Goal: Task Accomplishment & Management: Complete application form

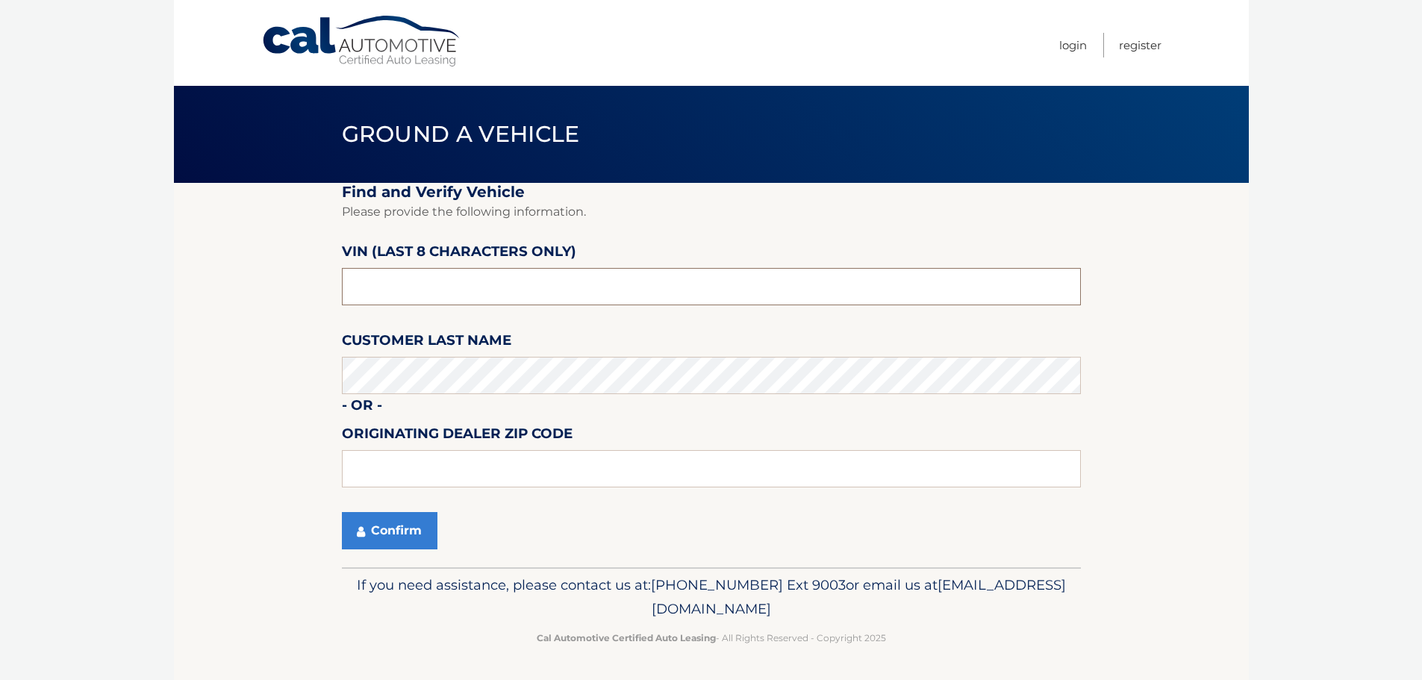
click at [519, 298] on input "text" at bounding box center [711, 286] width 739 height 37
type input "NM071333"
click at [357, 530] on icon "submit" at bounding box center [361, 531] width 8 height 12
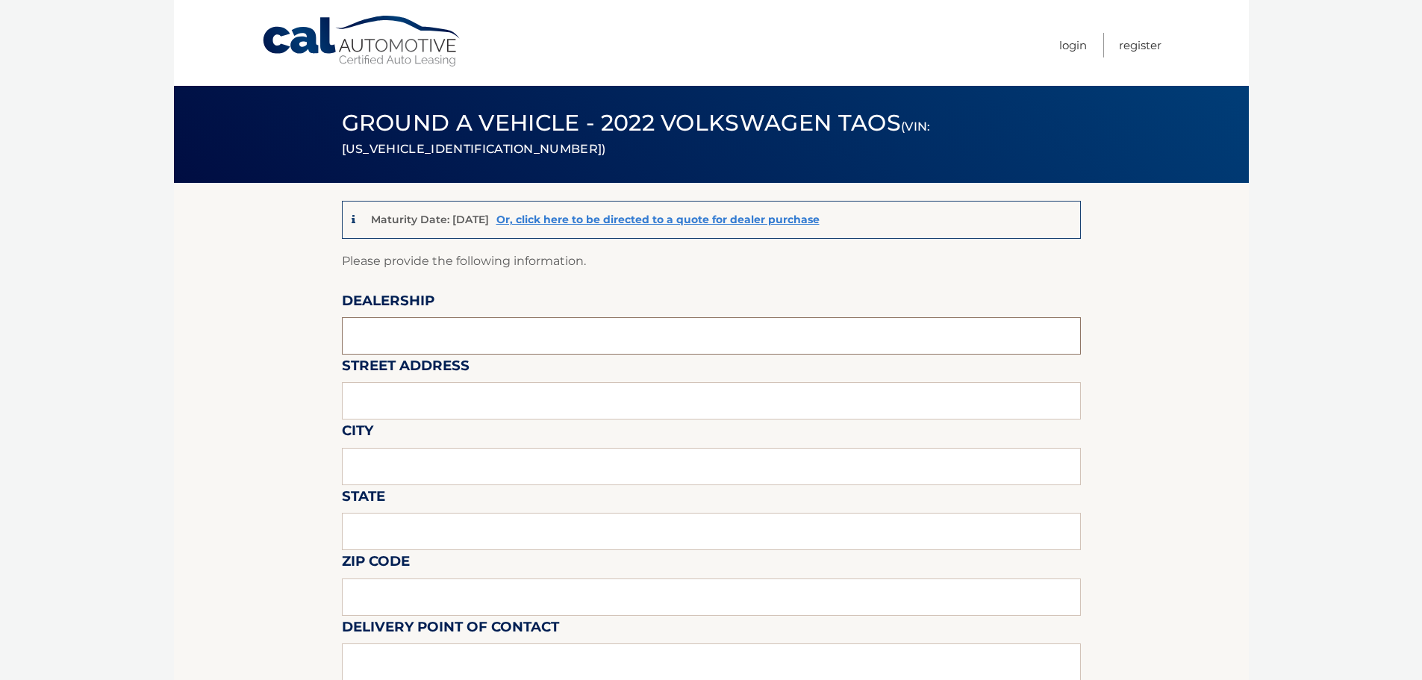
click at [476, 339] on input "text" at bounding box center [711, 335] width 739 height 37
type input "[PERSON_NAME] VOLKSWAGEN COCONUT CREEK"
type input "[STREET_ADDRESS]"
type input "[GEOGRAPHIC_DATA]"
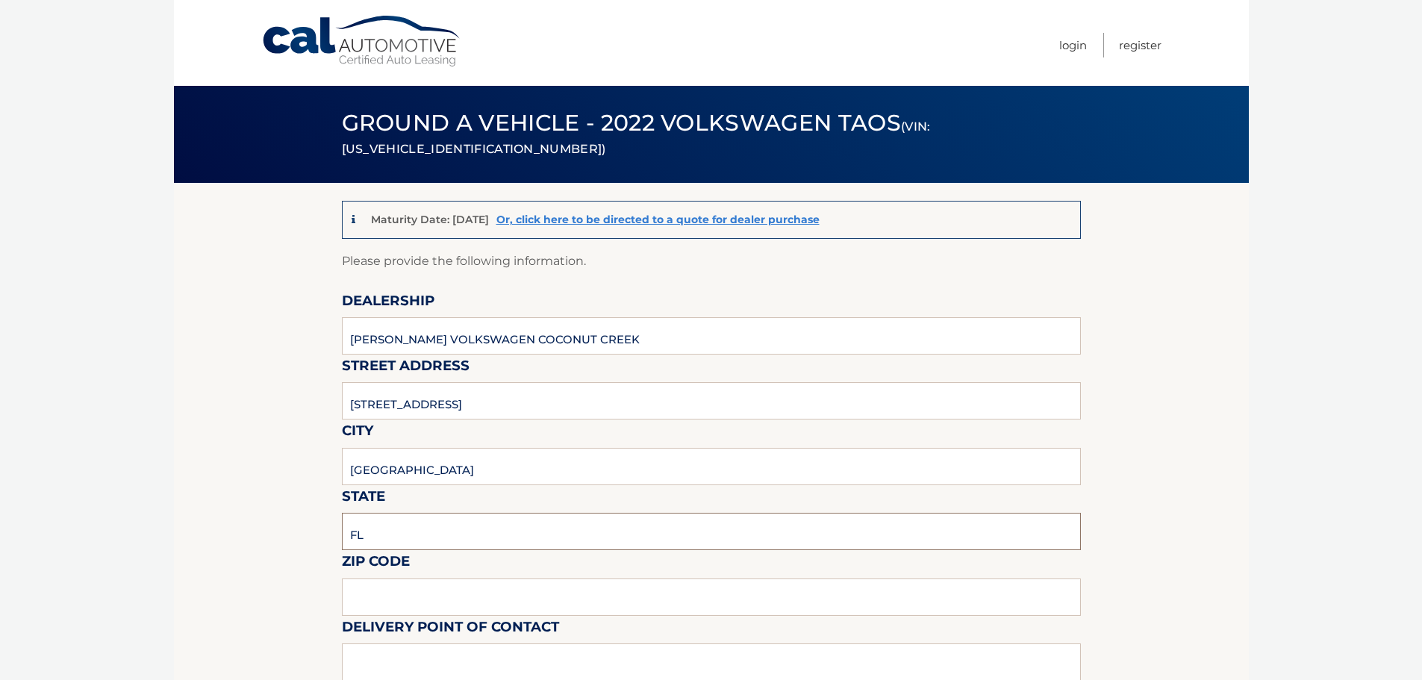
type input "FL"
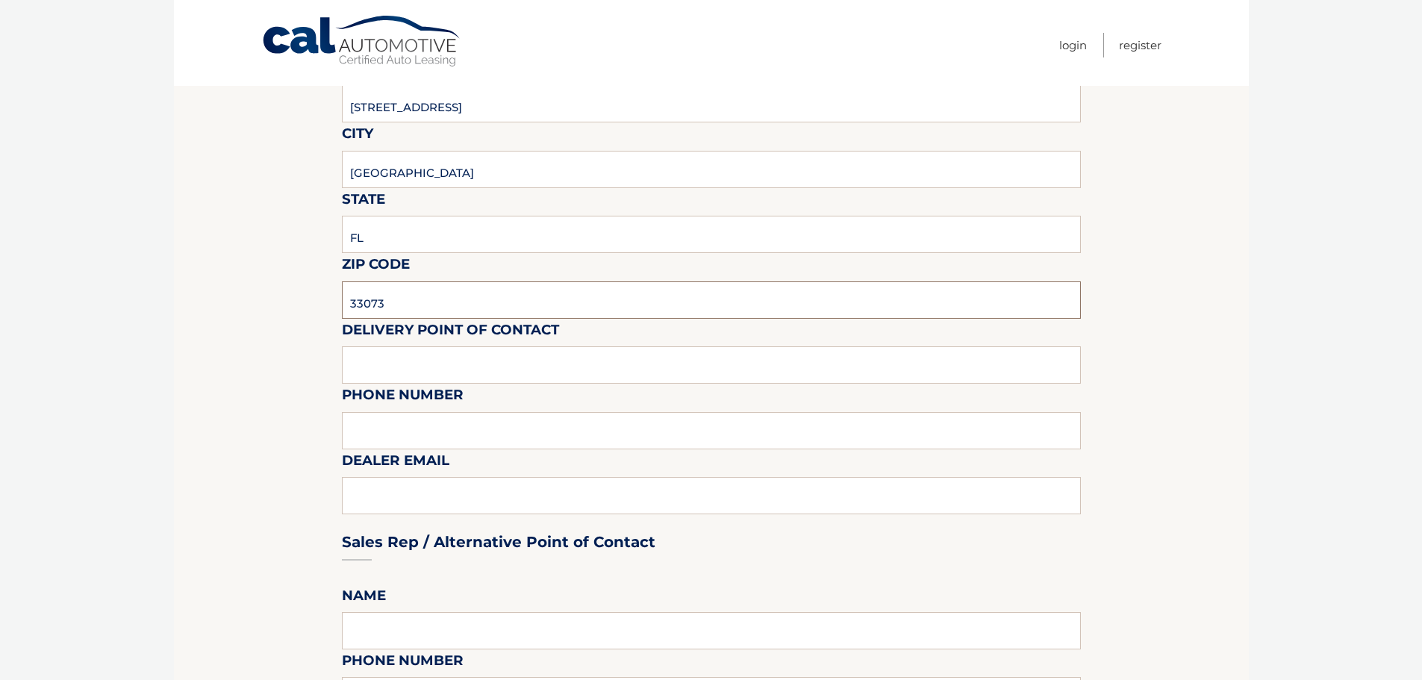
scroll to position [298, 0]
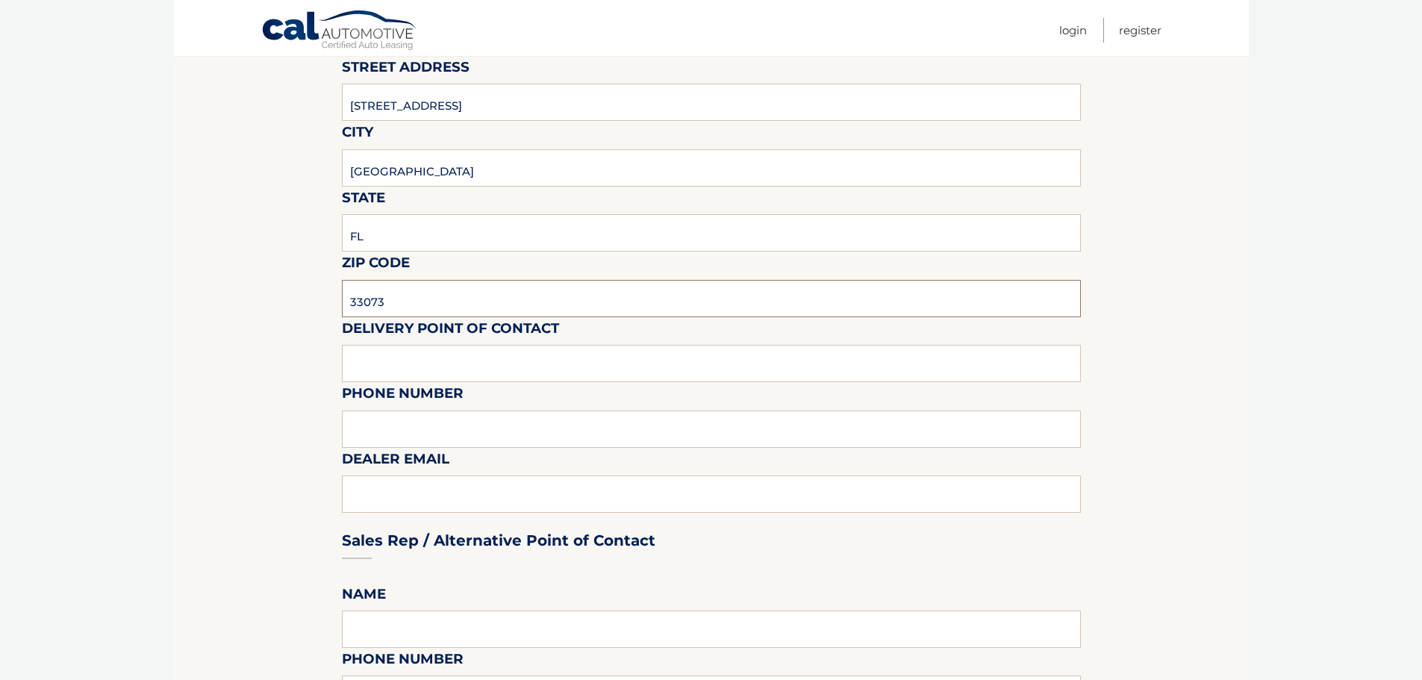
type input "33073"
click at [461, 362] on input "text" at bounding box center [711, 363] width 739 height 37
type input "VOLVO SALES FRONT DESK"
type input "9545903760"
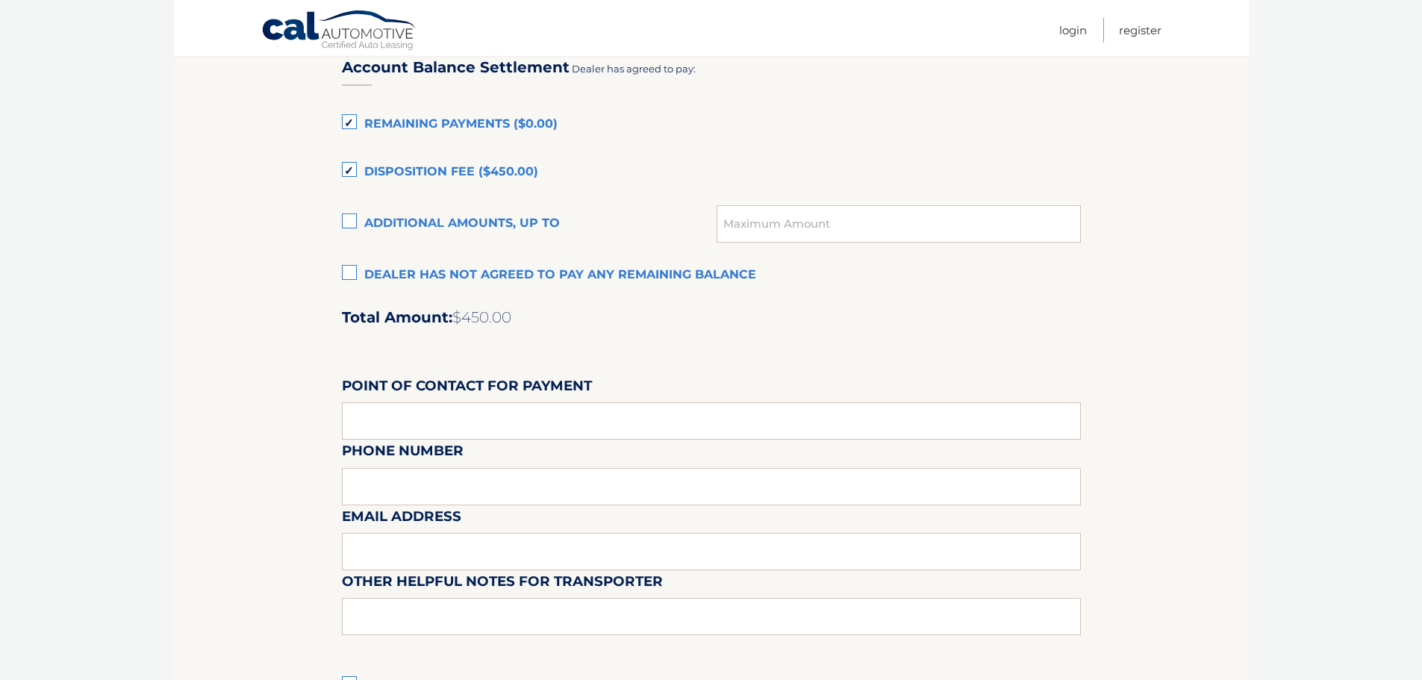
scroll to position [1045, 0]
type input "[EMAIL_ADDRESS][DOMAIN_NAME]"
click at [348, 275] on label "Dealer has not agreed to pay any remaining balance" at bounding box center [711, 274] width 739 height 30
click at [0, 0] on input "Dealer has not agreed to pay any remaining balance" at bounding box center [0, 0] width 0 height 0
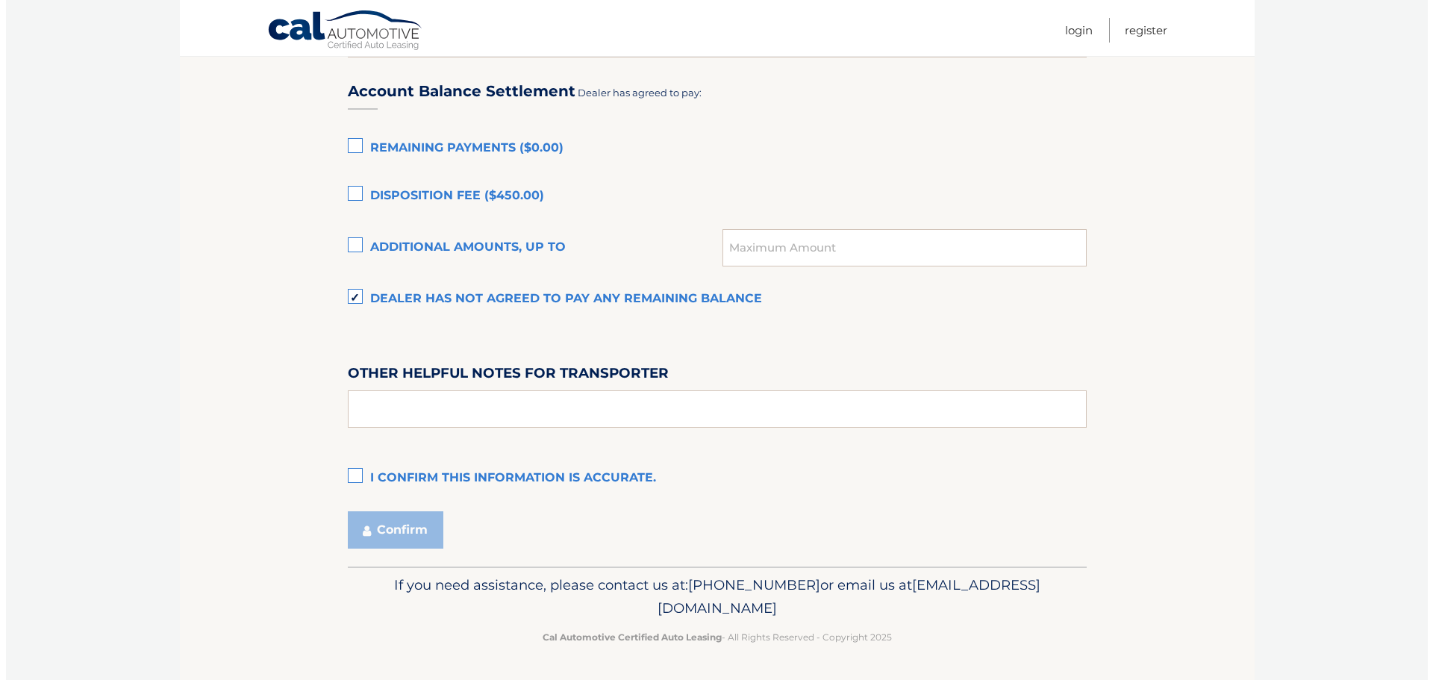
scroll to position [1019, 0]
click at [348, 475] on label "I confirm this information is accurate." at bounding box center [711, 478] width 739 height 30
click at [0, 0] on input "I confirm this information is accurate." at bounding box center [0, 0] width 0 height 0
click at [385, 534] on button "Confirm" at bounding box center [390, 529] width 96 height 37
